Goal: Contribute content

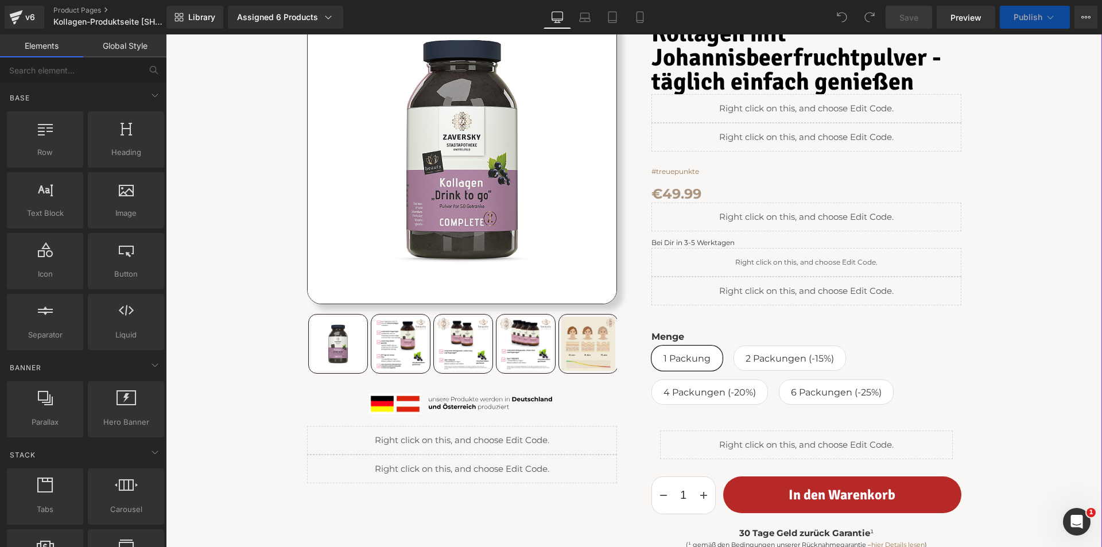
scroll to position [287, 0]
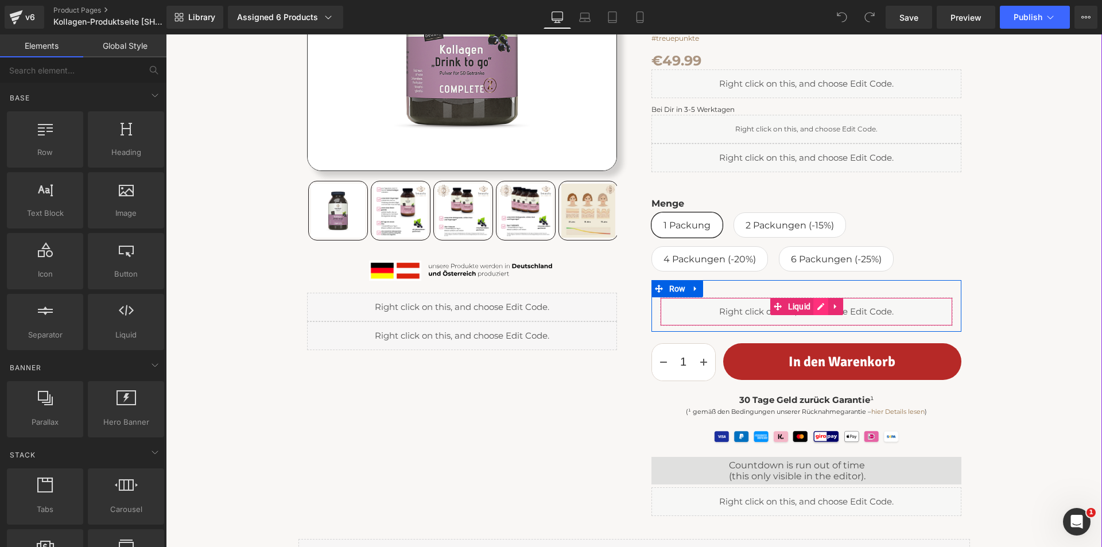
click at [814, 306] on div "Liquid" at bounding box center [806, 311] width 293 height 29
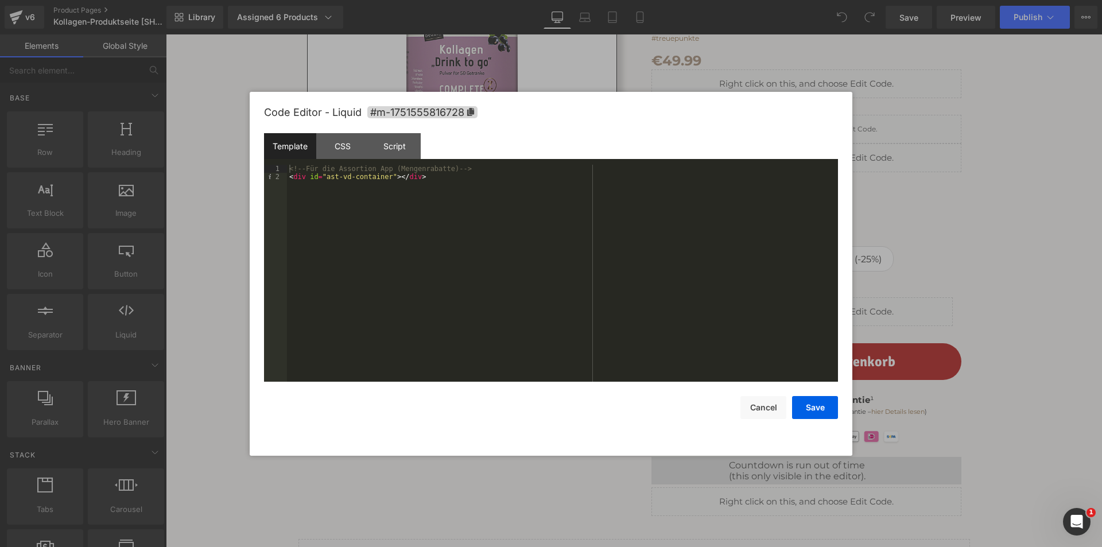
click at [431, 176] on div "<!-- Für die Assortion App (Mengenrabatte) --> < div id = "ast-vd-container" > …" at bounding box center [562, 281] width 551 height 233
drag, startPoint x: 495, startPoint y: 191, endPoint x: 281, endPoint y: 194, distance: 214.0
click at [281, 194] on pre "1 2 3 4 <!-- Für die Assortion App (Mengenrabatte) --> < div id = "ast-vd-conta…" at bounding box center [551, 273] width 574 height 217
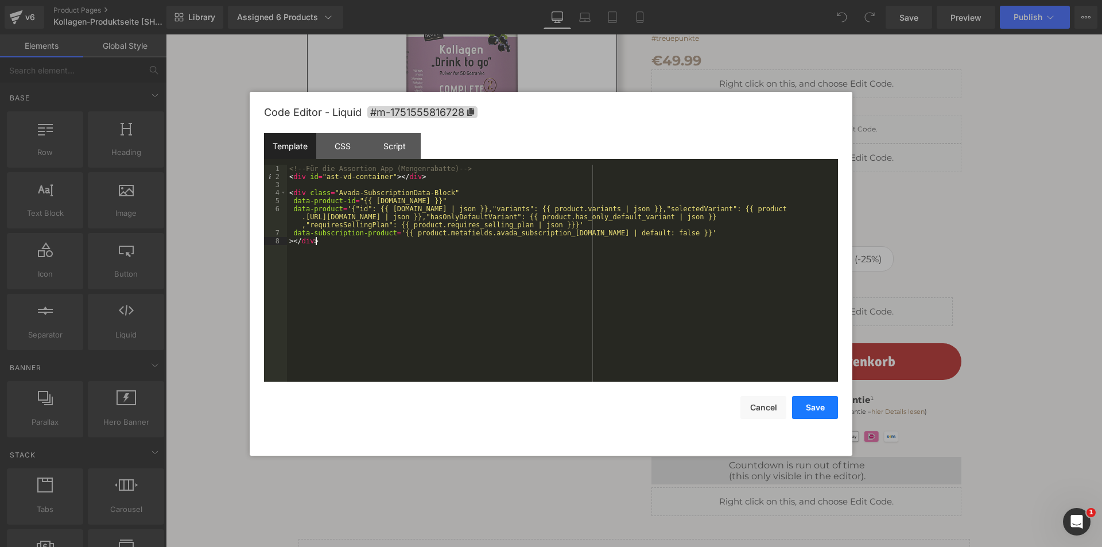
click at [812, 406] on button "Save" at bounding box center [815, 407] width 46 height 23
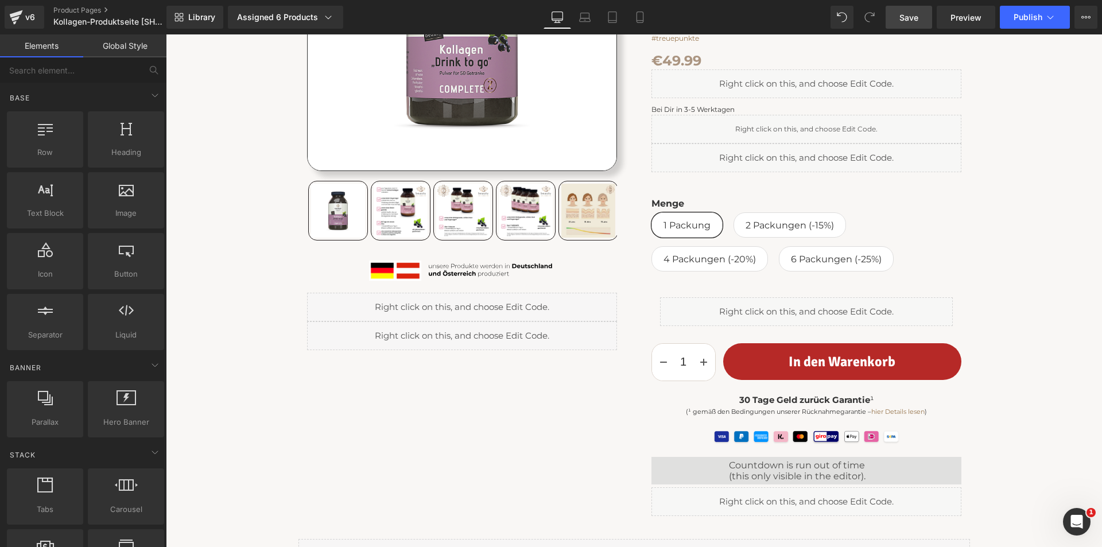
click at [911, 13] on span "Save" at bounding box center [908, 17] width 19 height 12
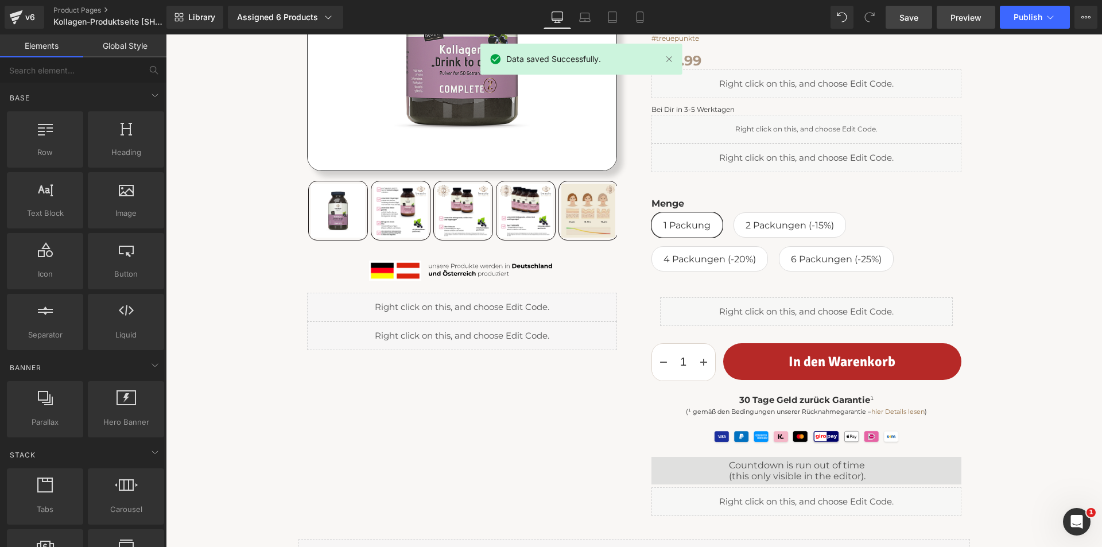
click at [966, 11] on span "Preview" at bounding box center [965, 17] width 31 height 12
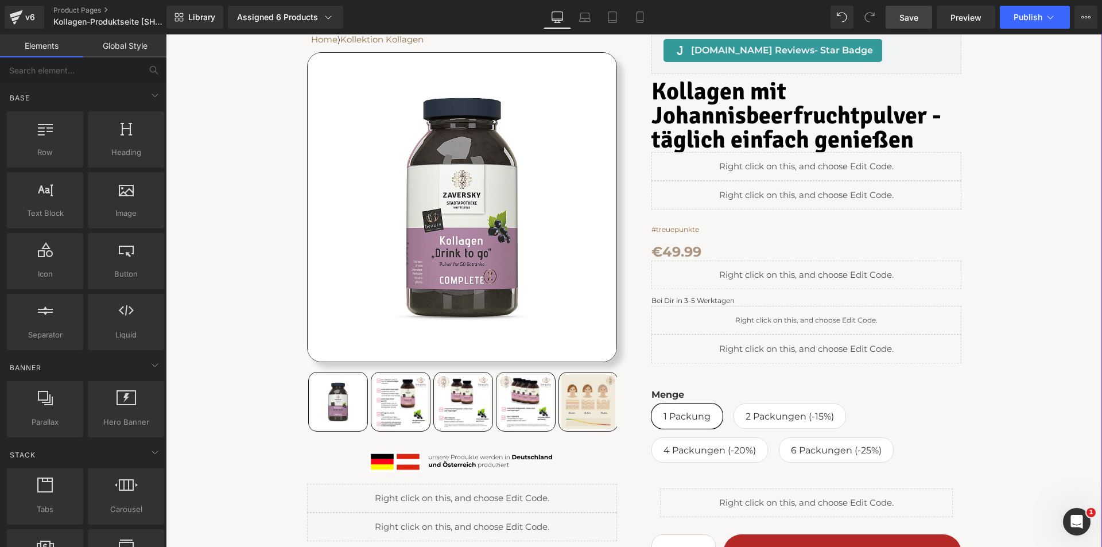
scroll to position [0, 0]
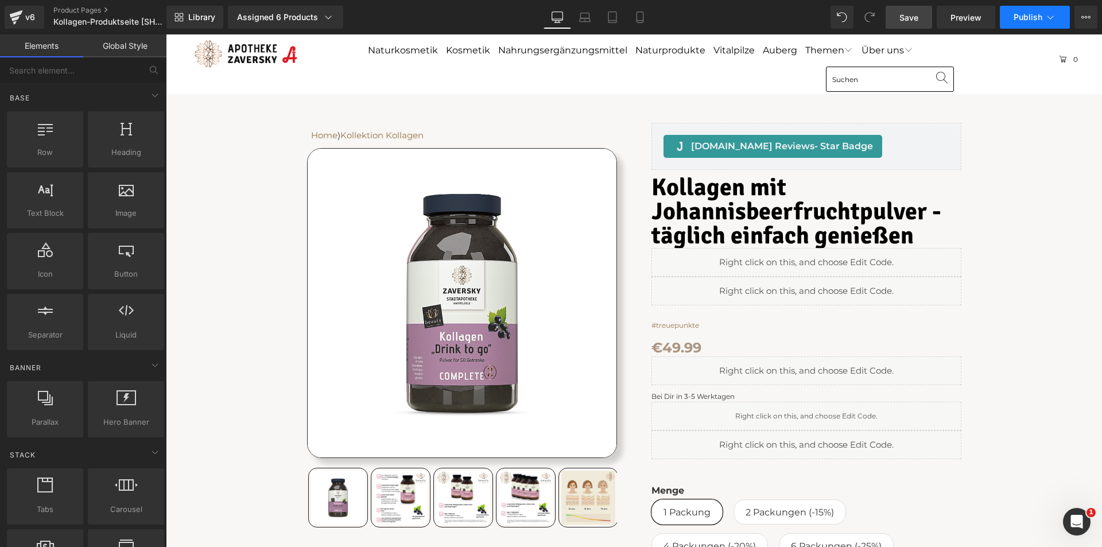
click at [1016, 14] on span "Publish" at bounding box center [1027, 17] width 29 height 9
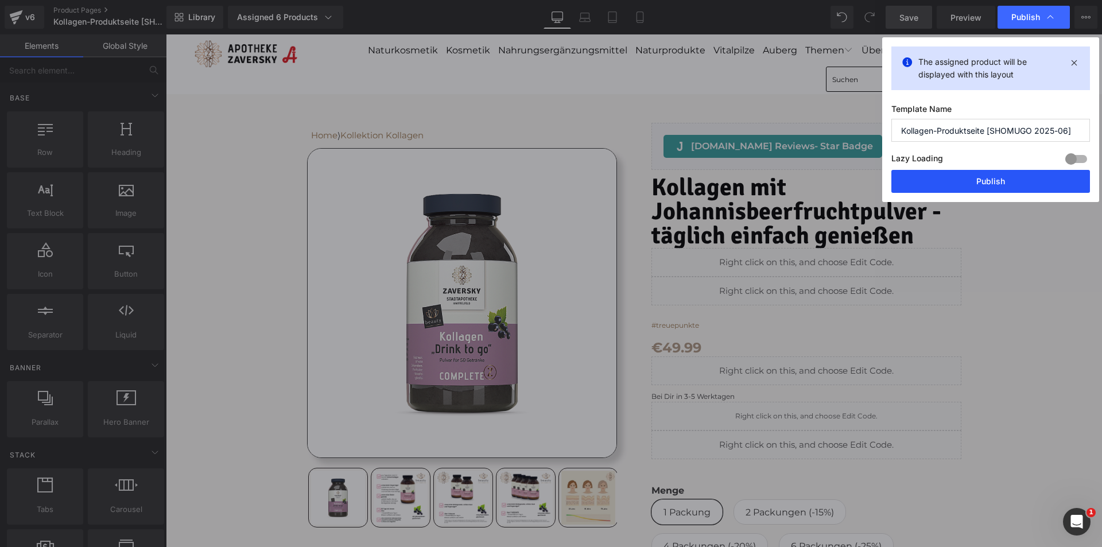
drag, startPoint x: 974, startPoint y: 177, endPoint x: 839, endPoint y: 155, distance: 136.6
click at [974, 177] on button "Publish" at bounding box center [990, 181] width 199 height 23
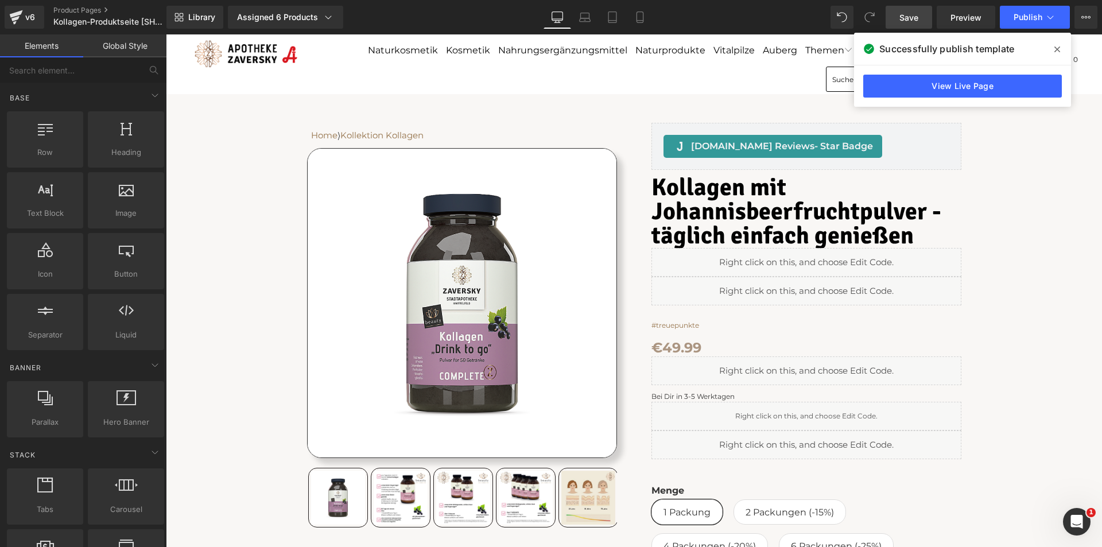
click at [1056, 49] on icon at bounding box center [1057, 49] width 6 height 9
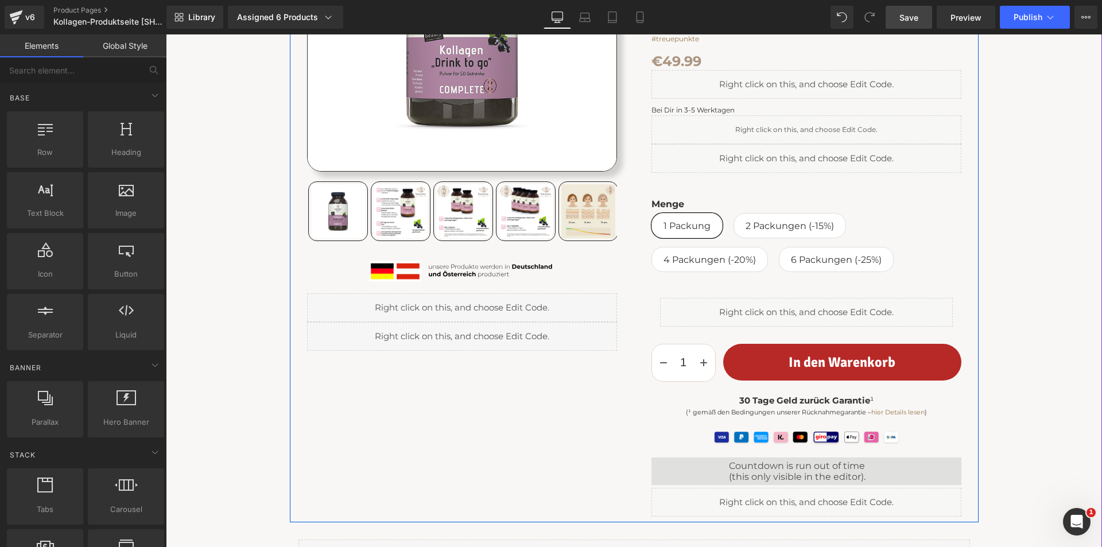
scroll to position [287, 0]
click at [717, 412] on p "(¹ gemäß den Bedingungen unserer Rücknahmegarantie – hier Details lesen )" at bounding box center [806, 412] width 310 height 10
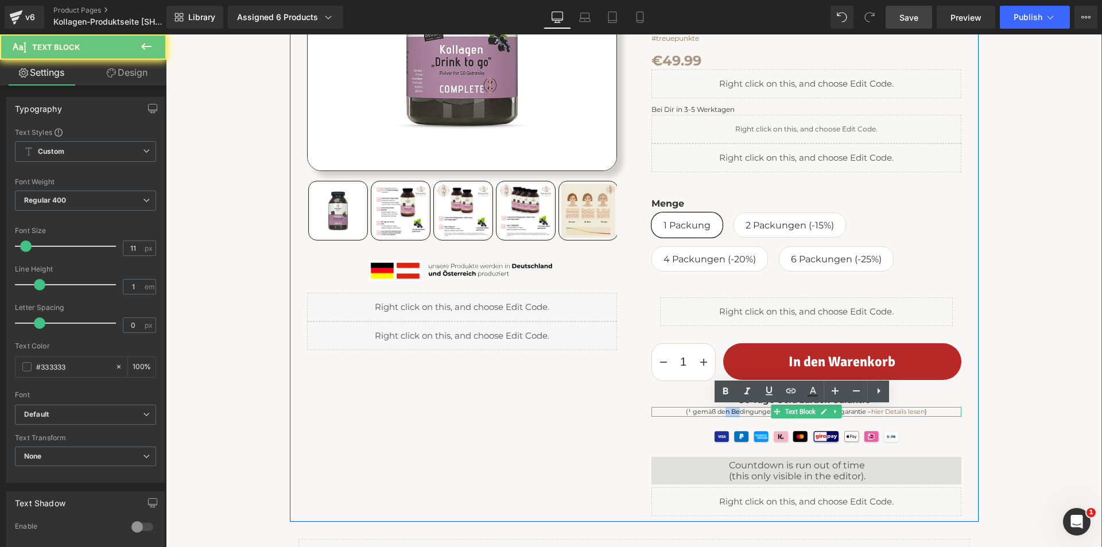
click at [717, 412] on p "(¹ gemäß den Bedingungen unserer Rücknahmegarantie – hier Details lesen )" at bounding box center [806, 412] width 310 height 10
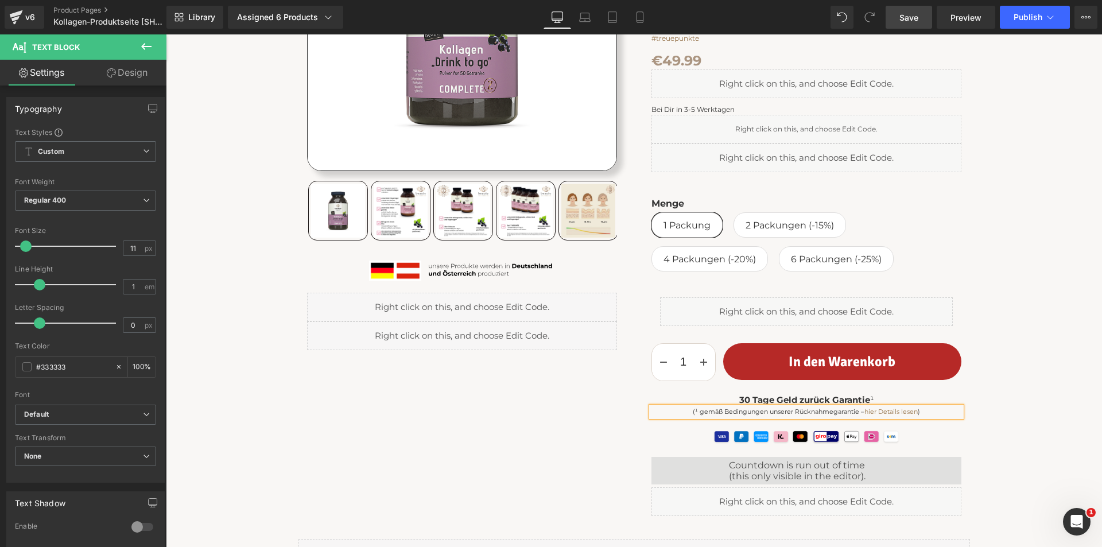
drag, startPoint x: 919, startPoint y: 15, endPoint x: 853, endPoint y: 100, distance: 108.0
click at [919, 15] on link "Save" at bounding box center [908, 17] width 46 height 23
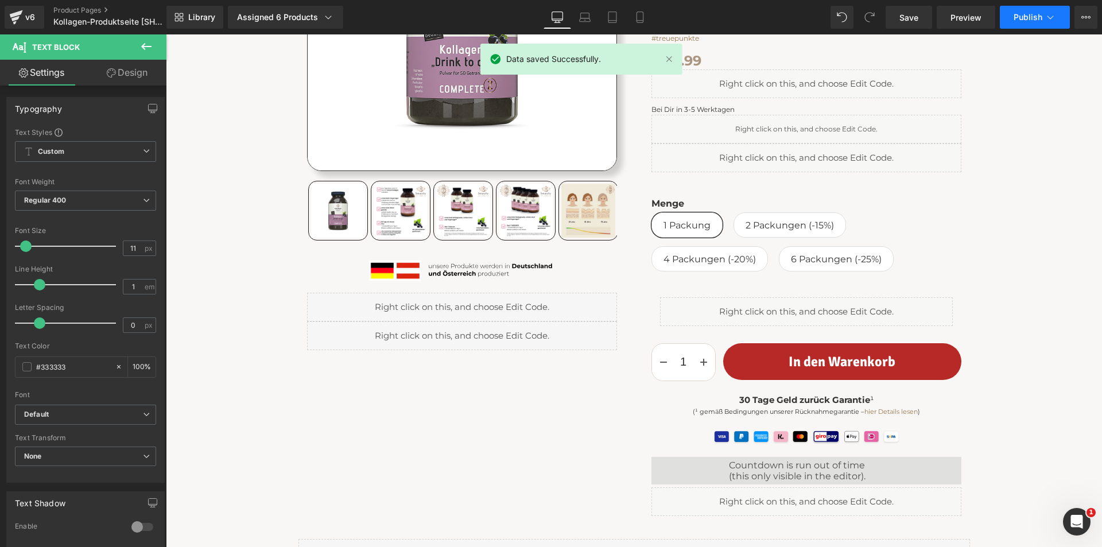
click at [1028, 11] on button "Publish" at bounding box center [1034, 17] width 70 height 23
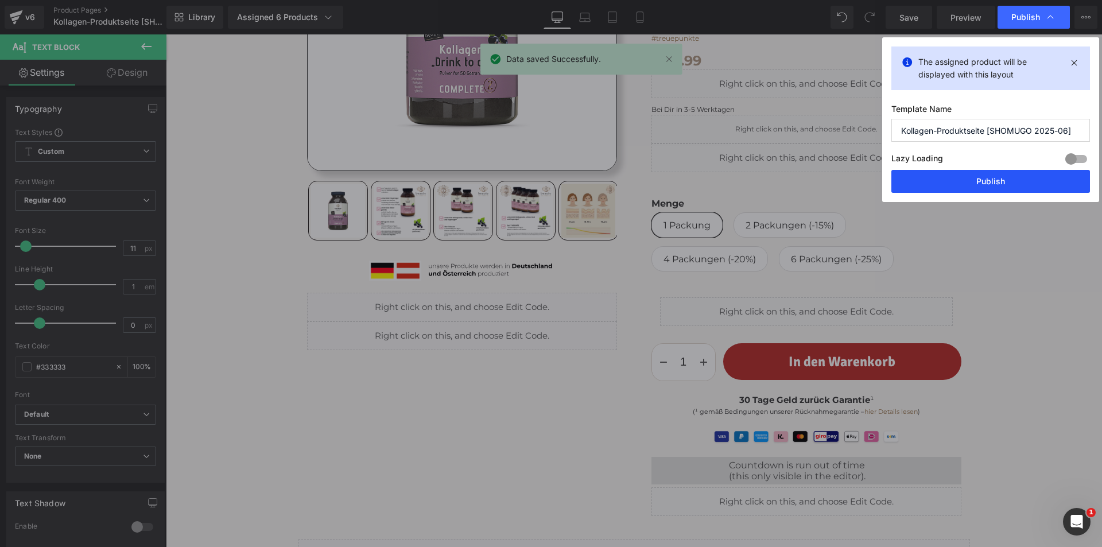
click at [978, 185] on button "Publish" at bounding box center [990, 181] width 199 height 23
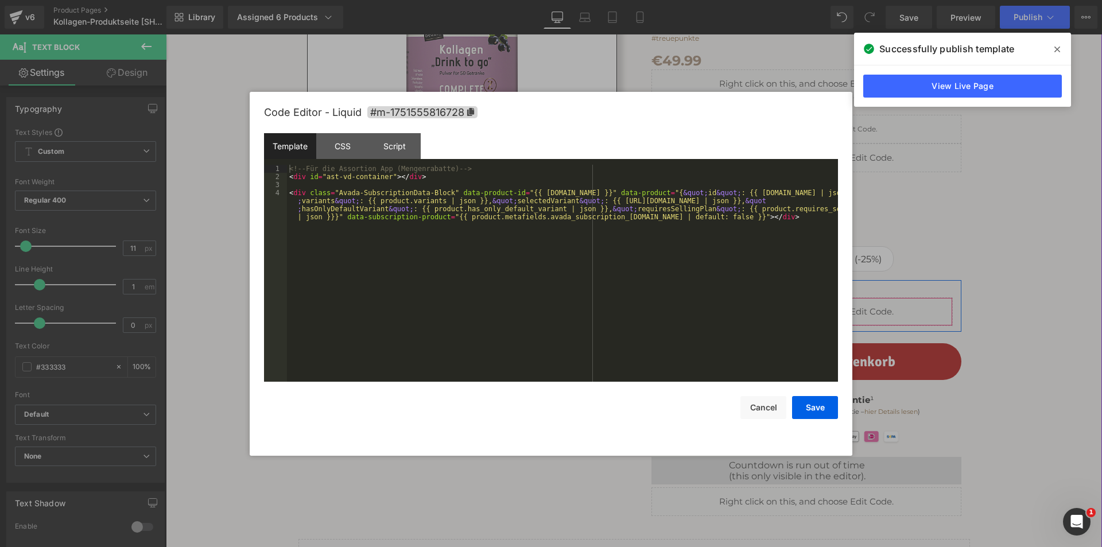
click at [816, 304] on div "Liquid" at bounding box center [806, 311] width 293 height 29
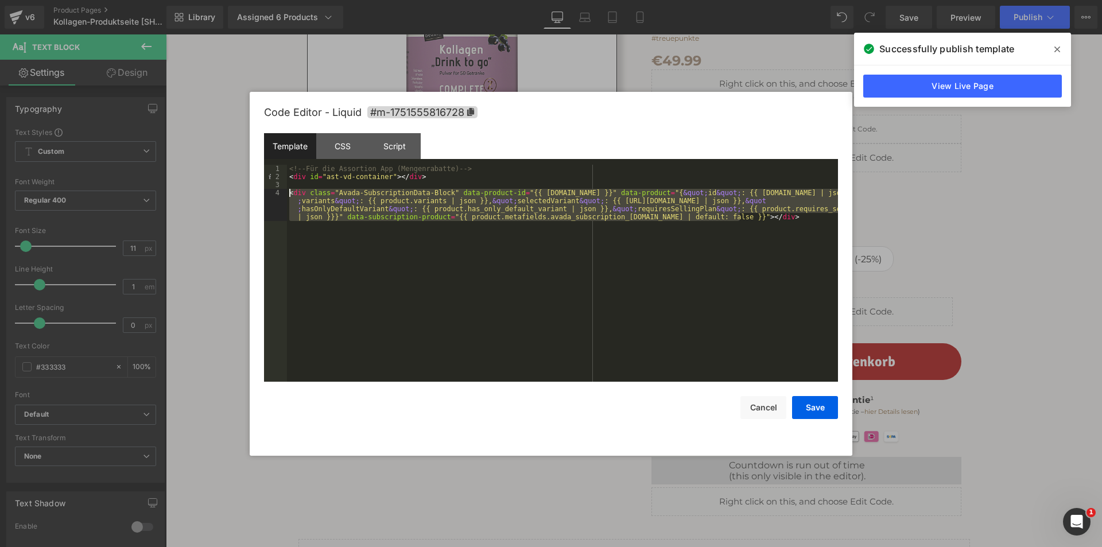
drag, startPoint x: 748, startPoint y: 216, endPoint x: 285, endPoint y: 192, distance: 463.6
click at [285, 192] on pre "1 2 3 4 <!-- Für die Assortion App (Mengenrabatte) --> < div id = "ast-vd-conta…" at bounding box center [551, 273] width 574 height 217
drag, startPoint x: 643, startPoint y: 222, endPoint x: 282, endPoint y: 193, distance: 362.0
click at [282, 193] on pre "1 2 3 4 <!-- Für die Assortion App (Mengenrabatte) --> < div id = "ast-vd-conta…" at bounding box center [551, 273] width 574 height 217
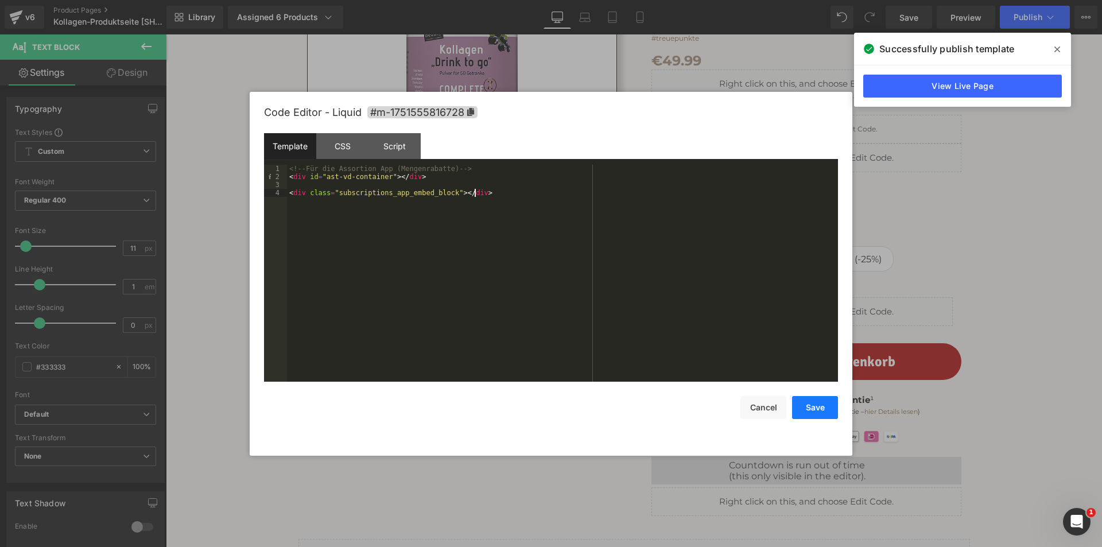
click at [815, 411] on button "Save" at bounding box center [815, 407] width 46 height 23
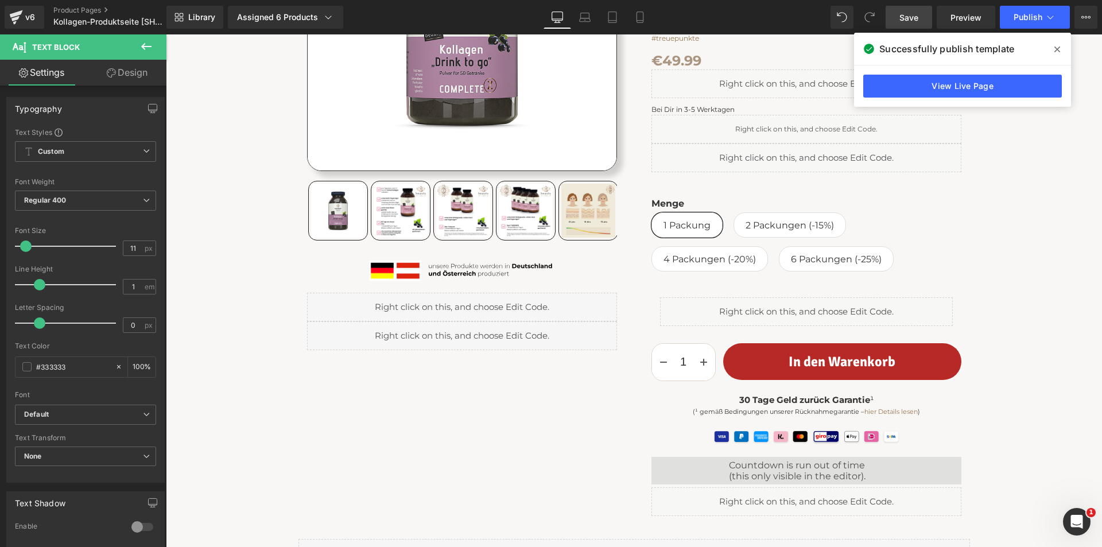
click at [908, 6] on link "Save" at bounding box center [908, 17] width 46 height 23
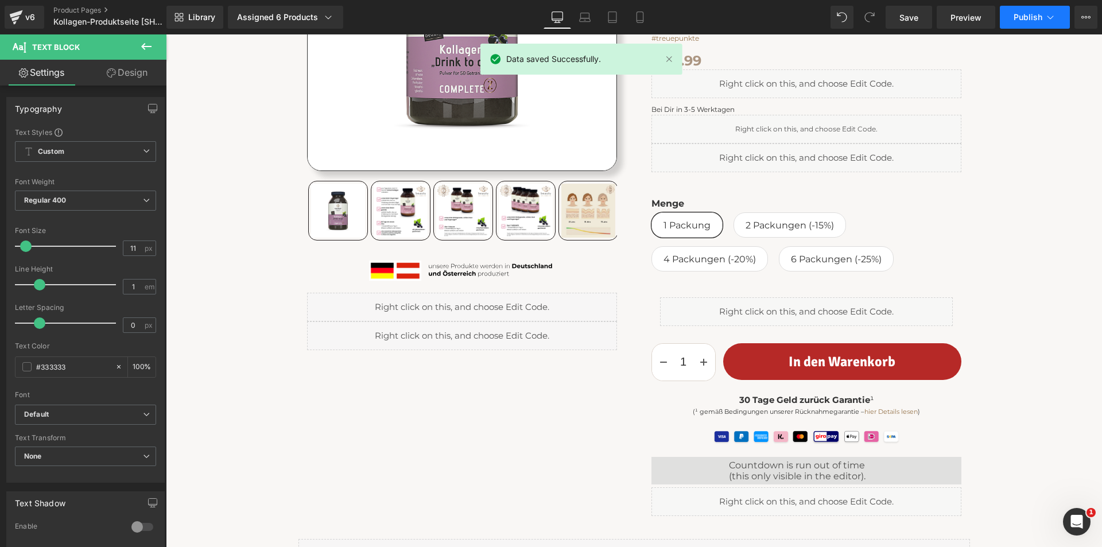
click at [1017, 16] on span "Publish" at bounding box center [1027, 17] width 29 height 9
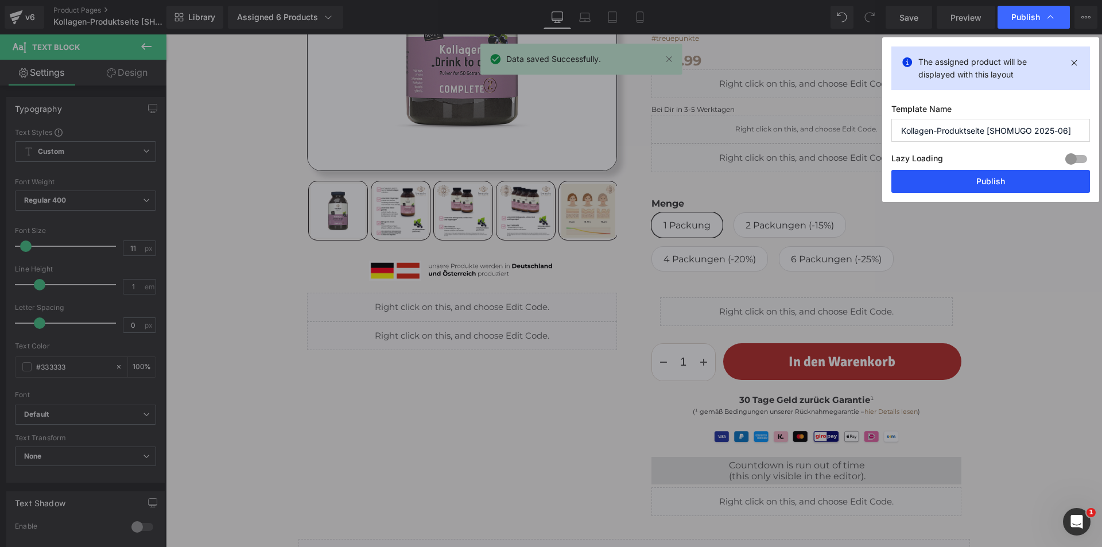
click at [982, 188] on button "Publish" at bounding box center [990, 181] width 199 height 23
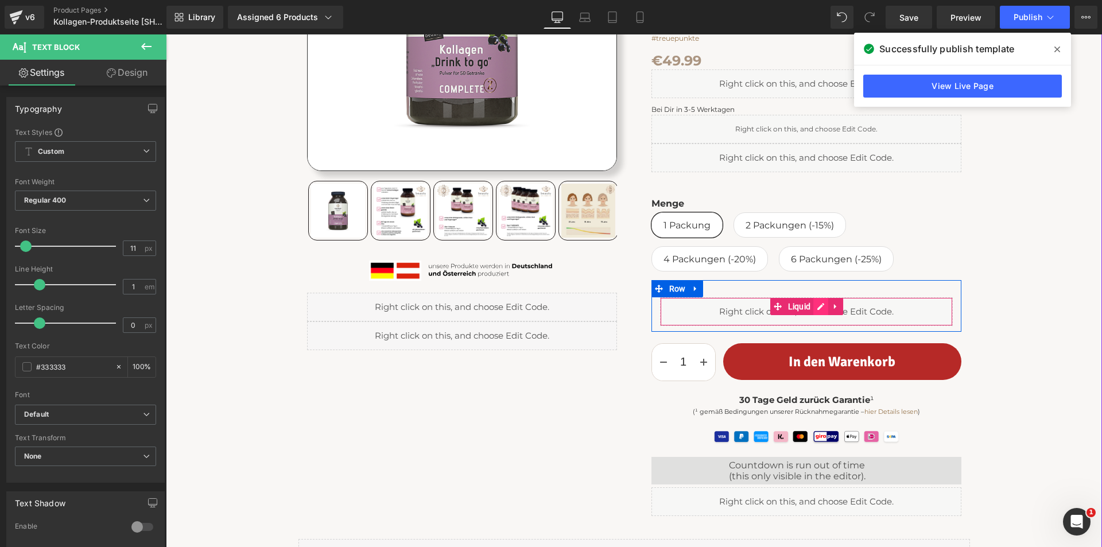
click at [812, 305] on div "Liquid" at bounding box center [806, 311] width 293 height 29
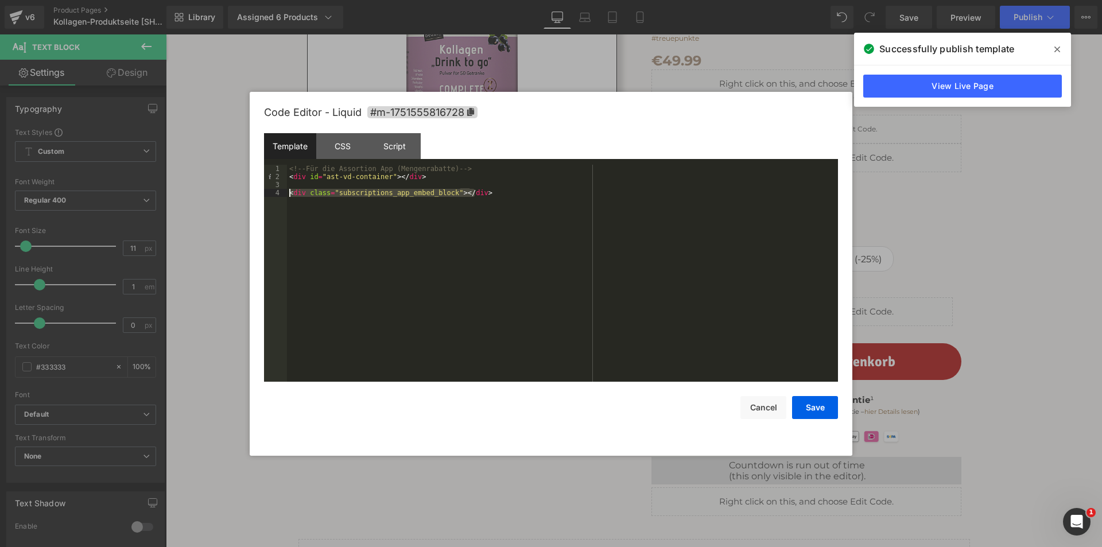
drag, startPoint x: 470, startPoint y: 193, endPoint x: 265, endPoint y: 193, distance: 204.8
click at [265, 193] on pre "1 2 3 4 <!-- Für die Assortion App (Mengenrabatte) --> < div id = "ast-vd-conta…" at bounding box center [551, 273] width 574 height 217
click at [810, 405] on button "Save" at bounding box center [815, 407] width 46 height 23
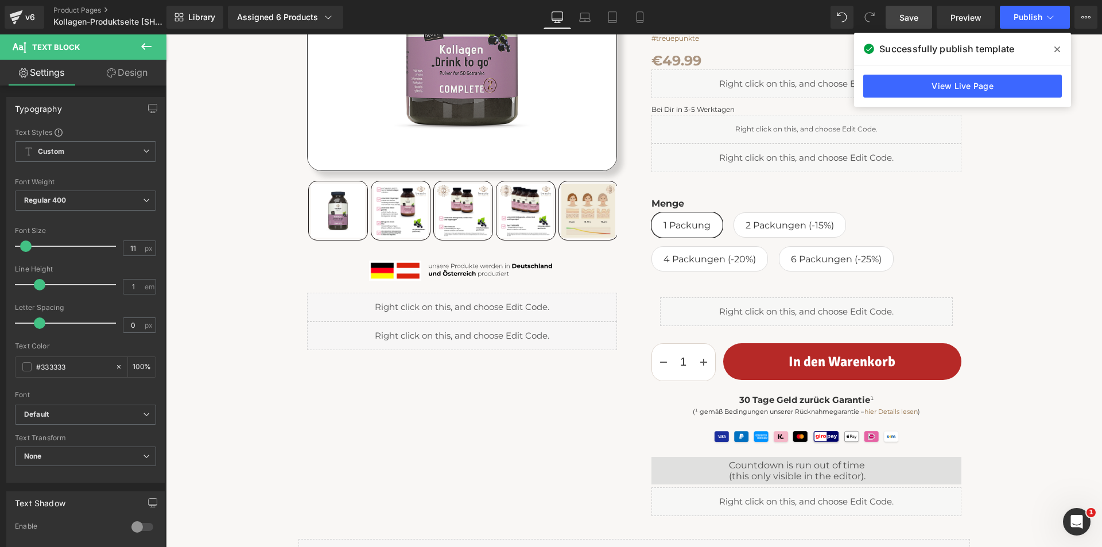
click at [919, 9] on link "Save" at bounding box center [908, 17] width 46 height 23
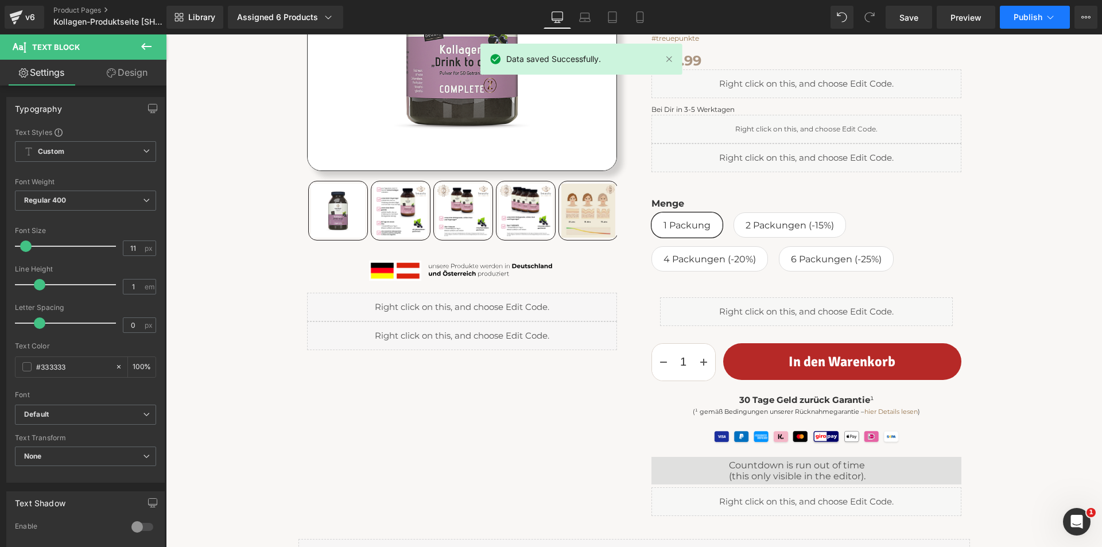
click at [1021, 13] on span "Publish" at bounding box center [1027, 17] width 29 height 9
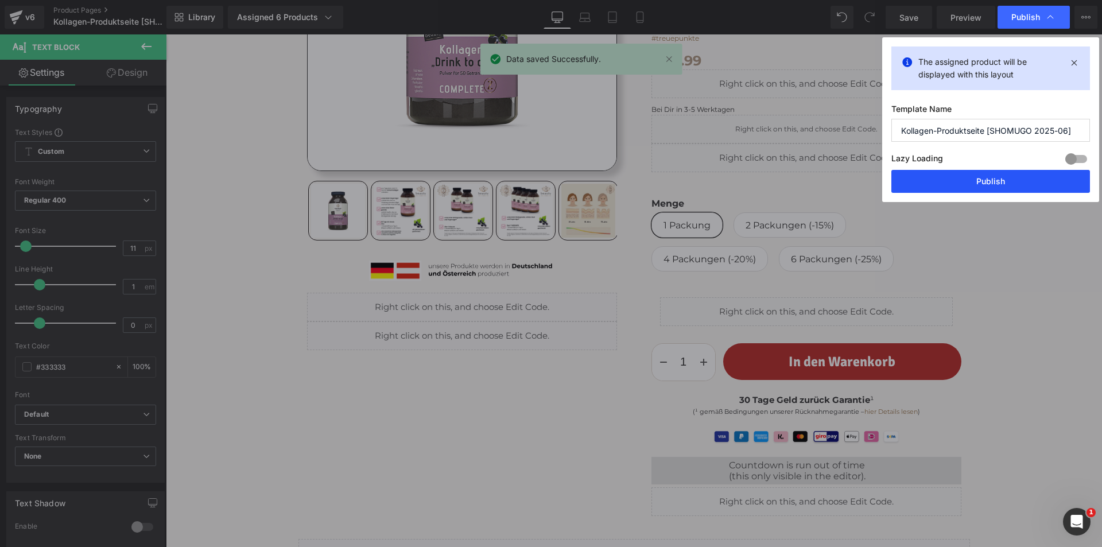
click at [997, 178] on button "Publish" at bounding box center [990, 181] width 199 height 23
